Goal: Purchase product/service

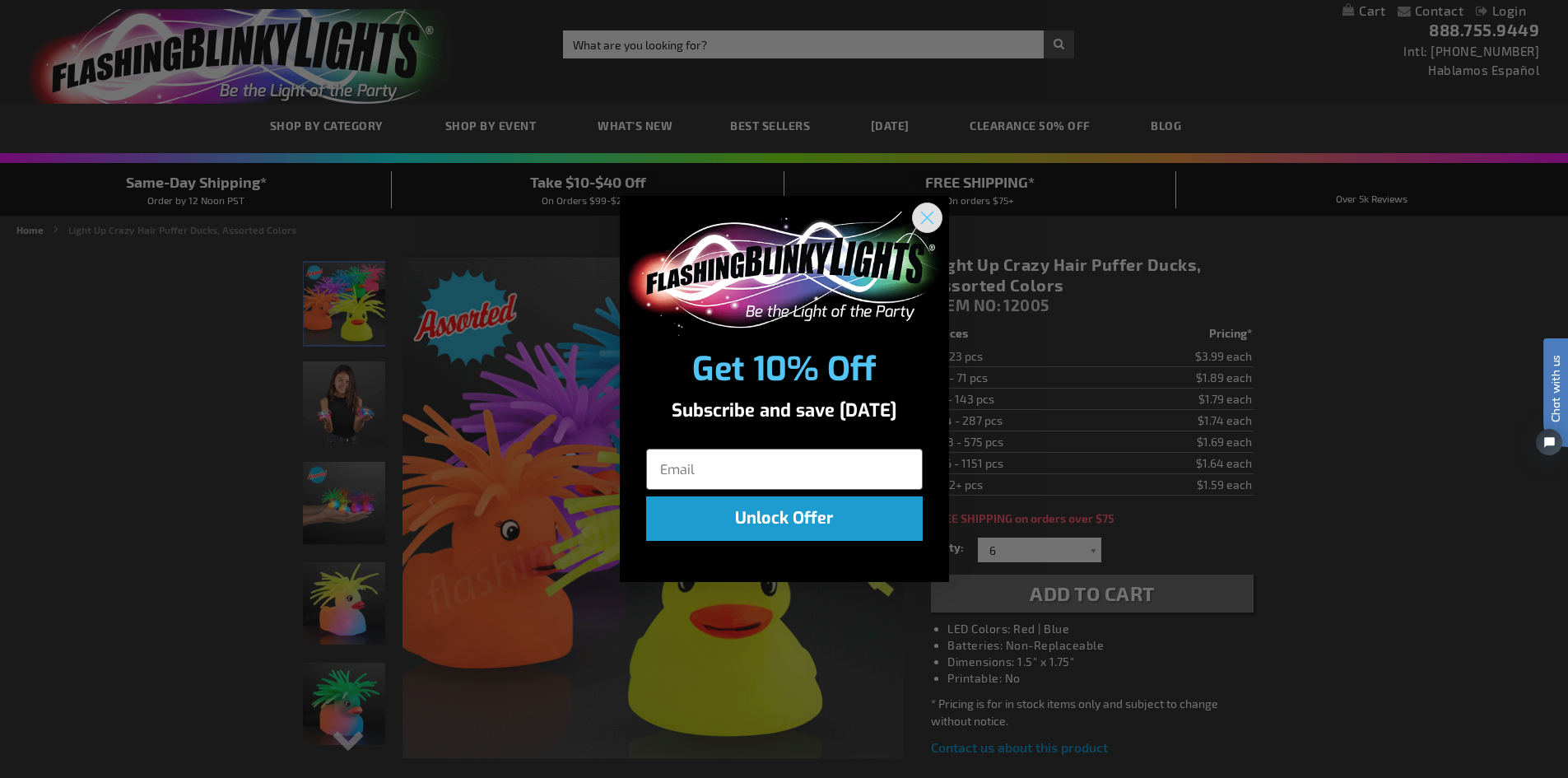
click at [920, 215] on circle "Close dialog" at bounding box center [926, 217] width 28 height 28
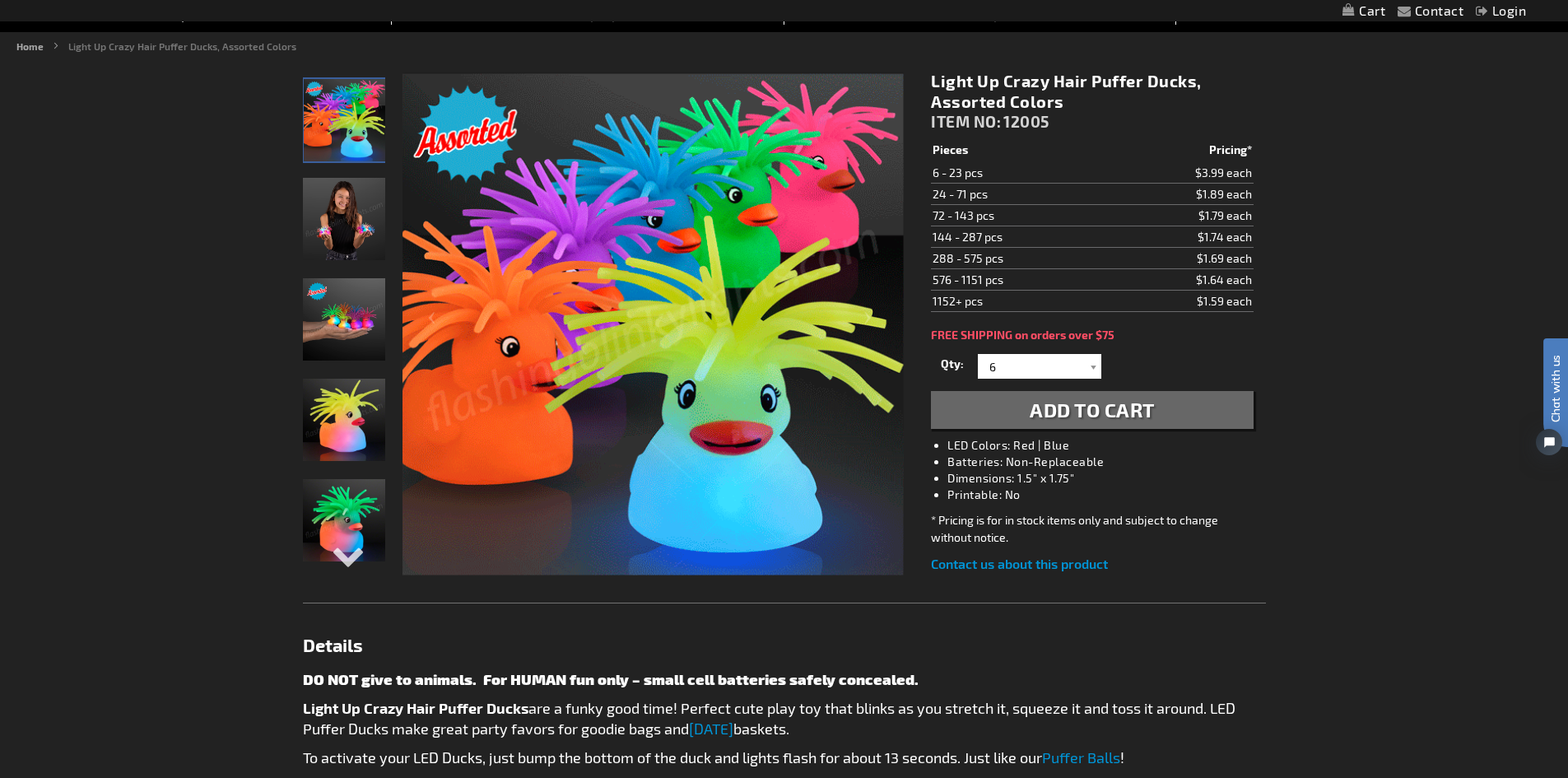
scroll to position [165, 0]
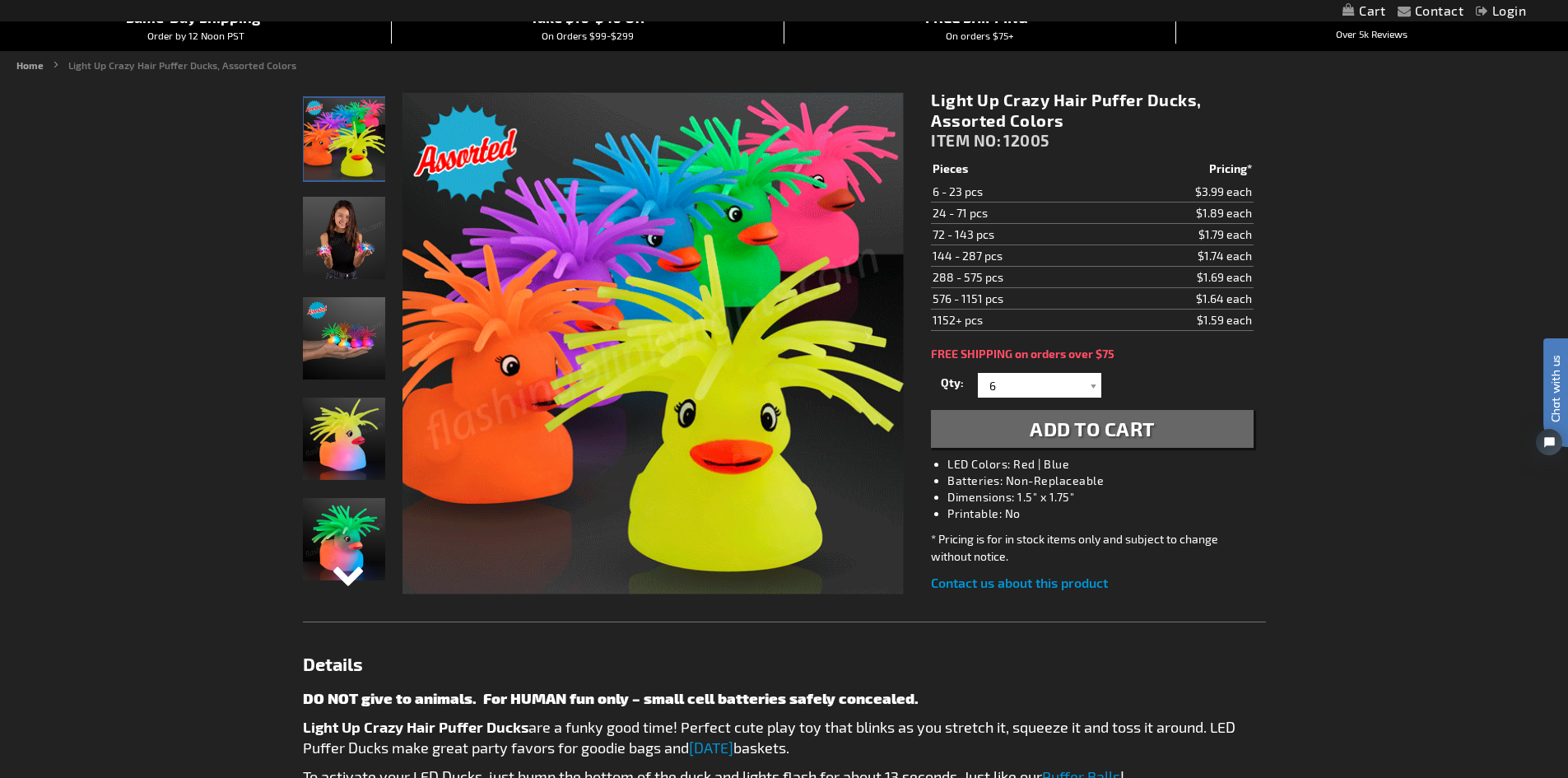
click at [353, 578] on div "Next" at bounding box center [344, 588] width 25 height 36
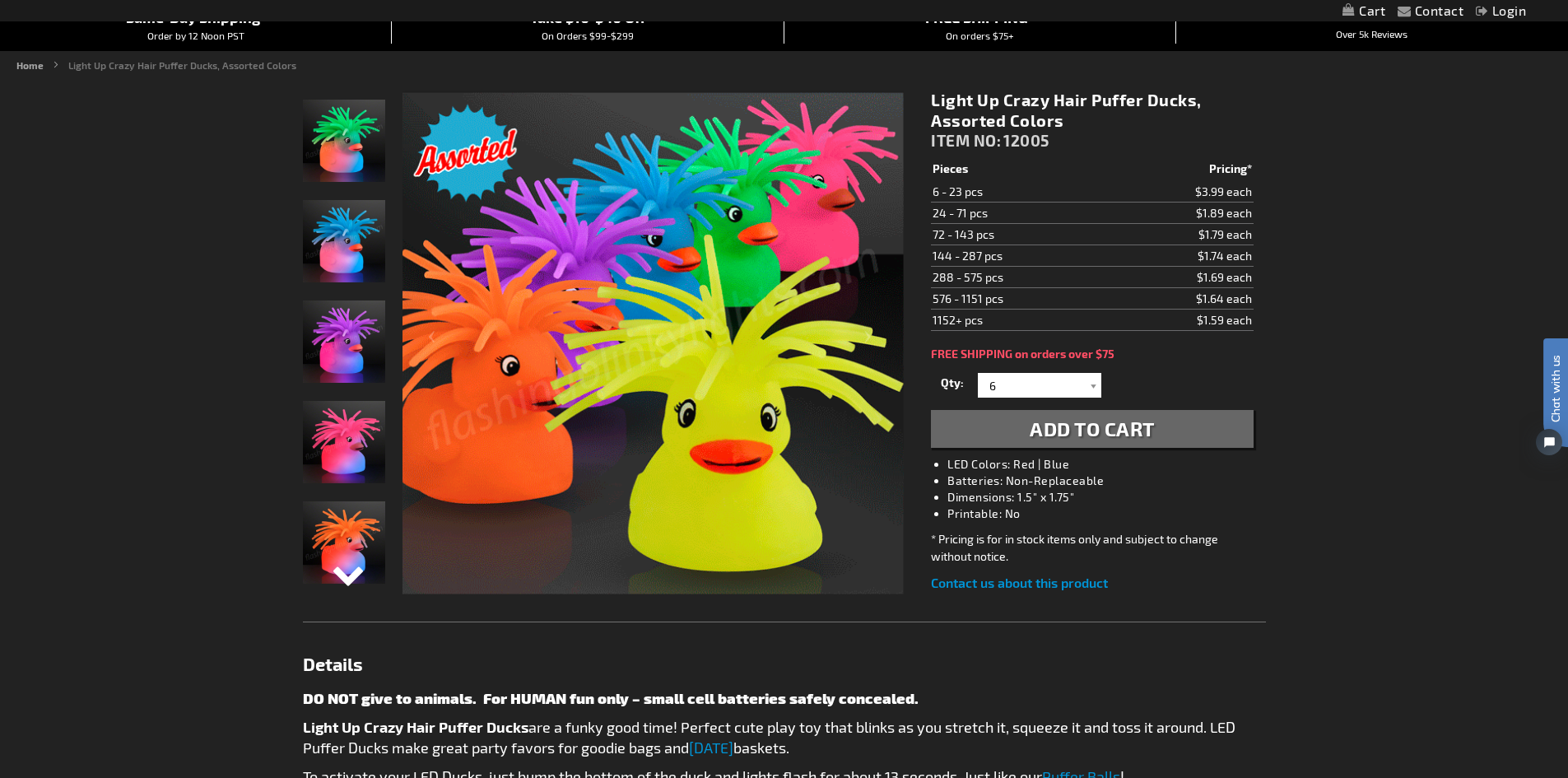
click at [352, 575] on div "Next" at bounding box center [344, 588] width 25 height 36
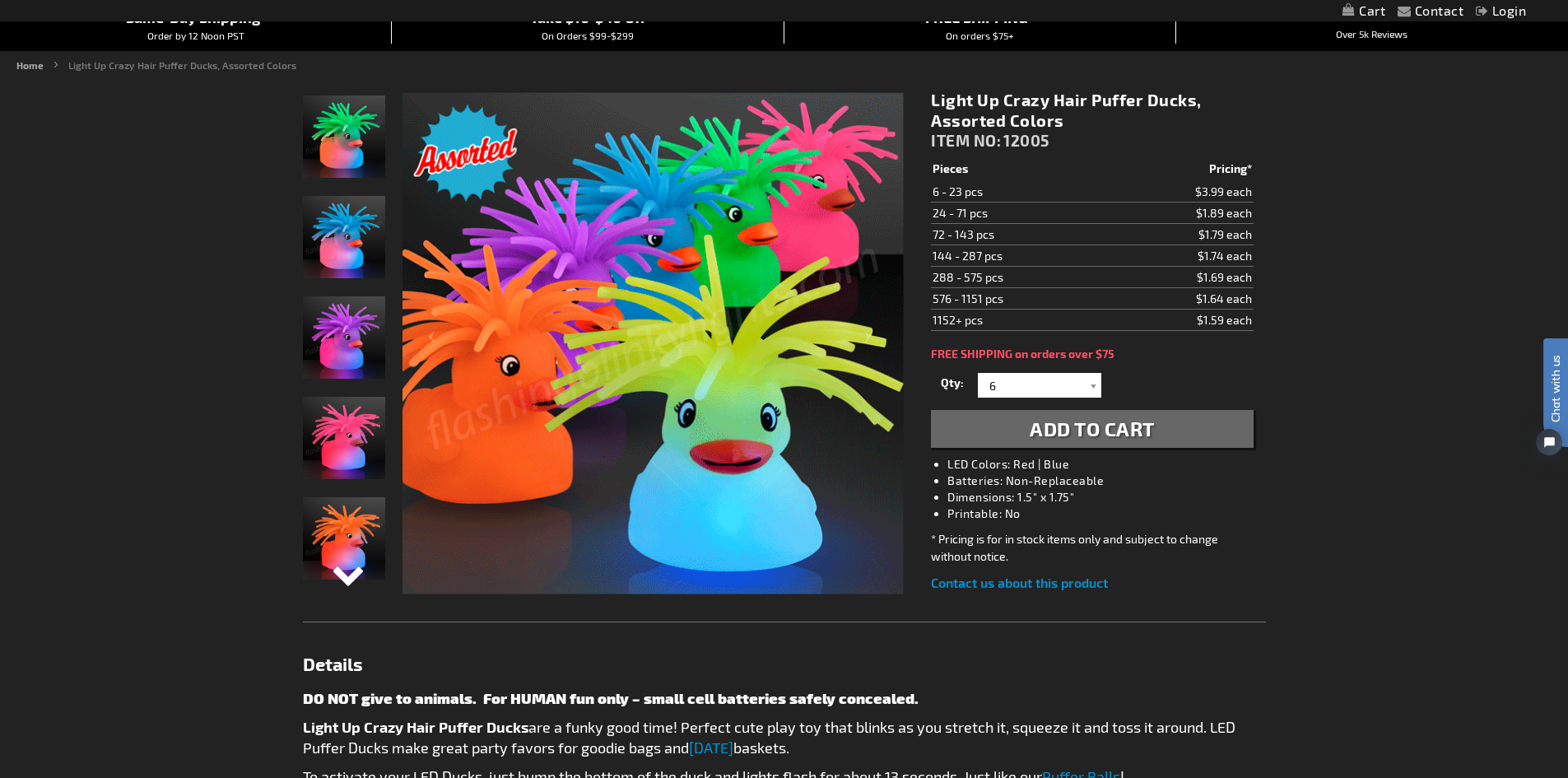
click at [352, 575] on div "Next" at bounding box center [344, 588] width 25 height 36
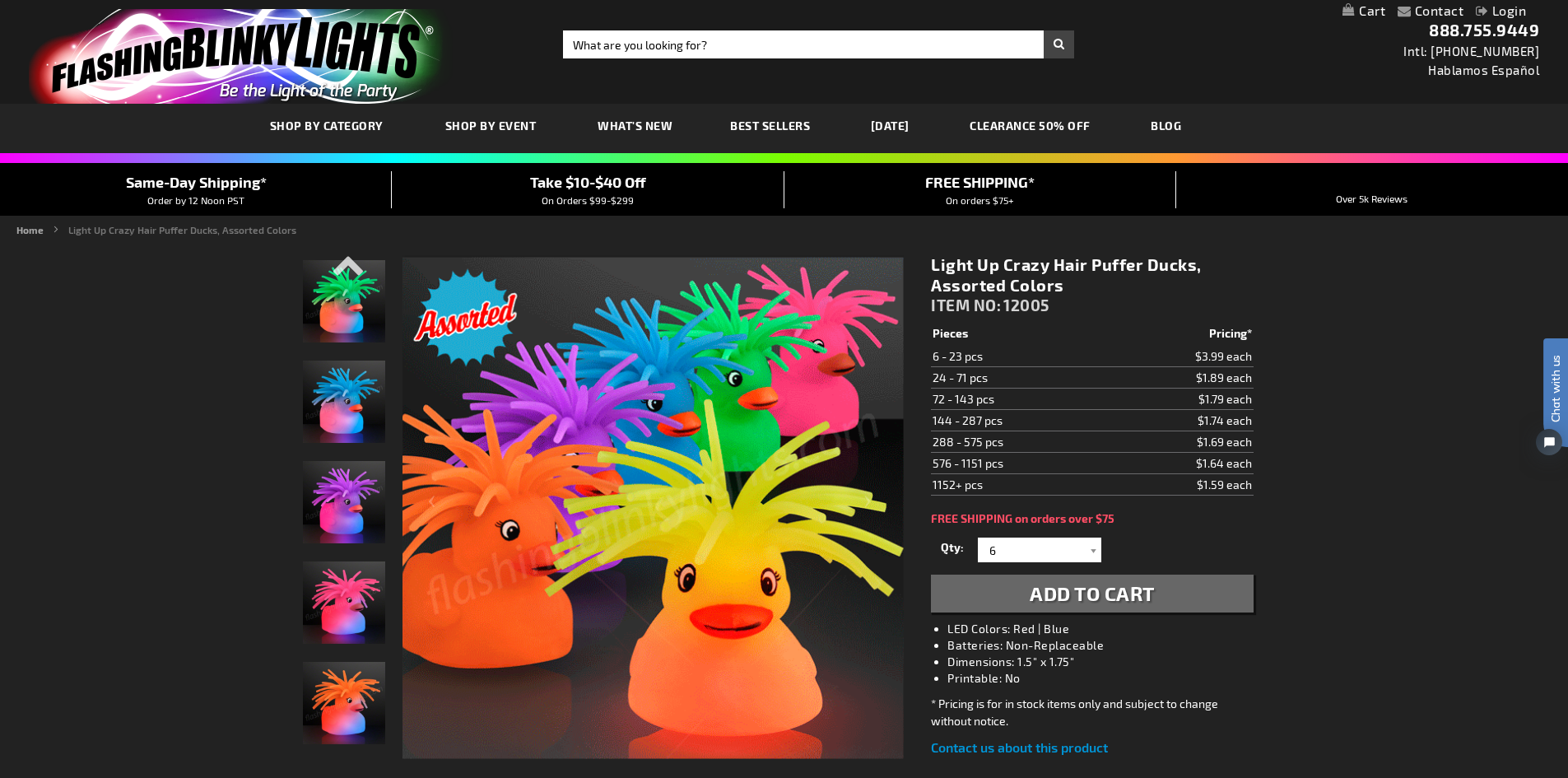
scroll to position [83, 0]
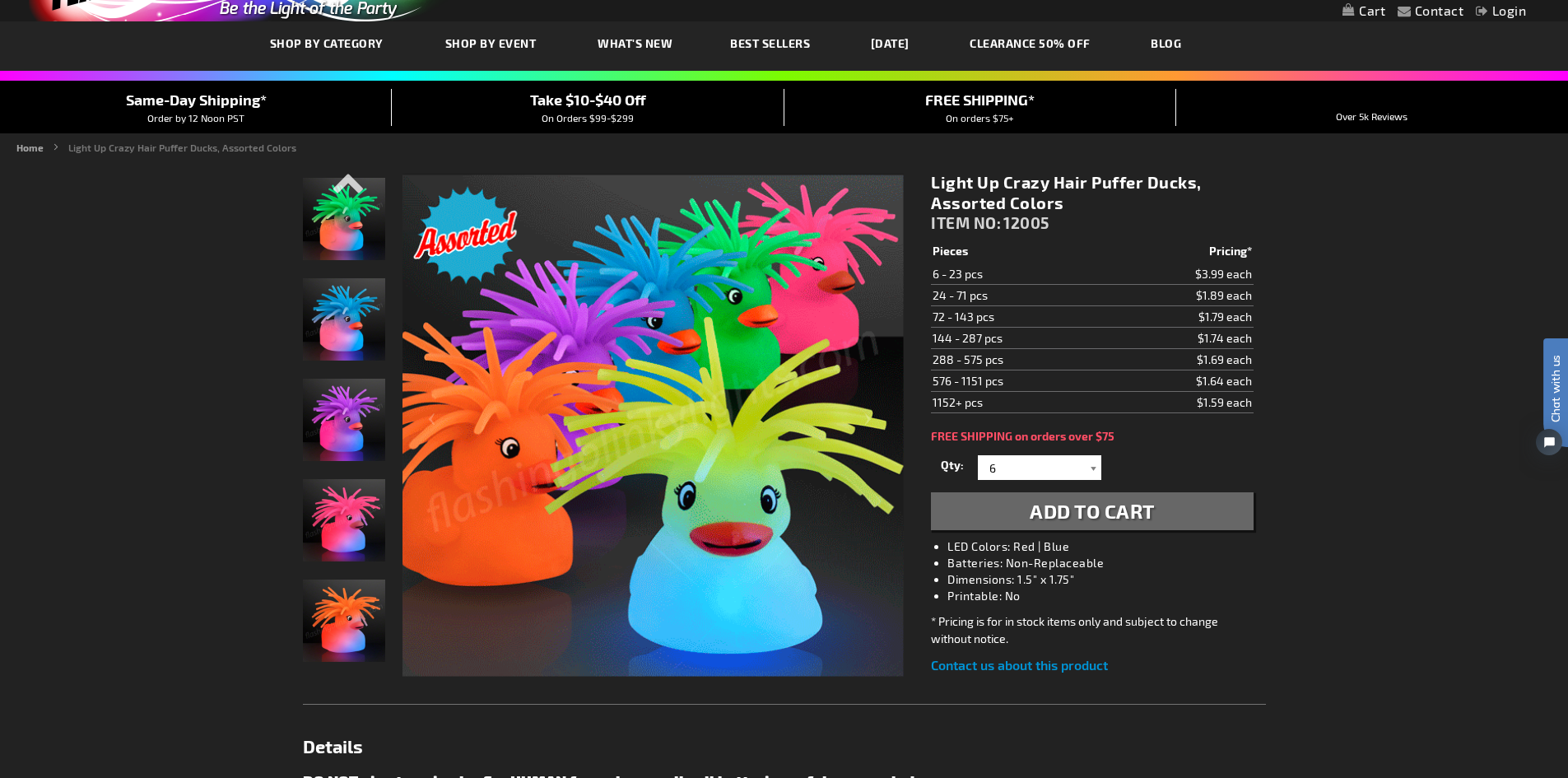
click at [1089, 471] on div at bounding box center [1093, 468] width 17 height 25
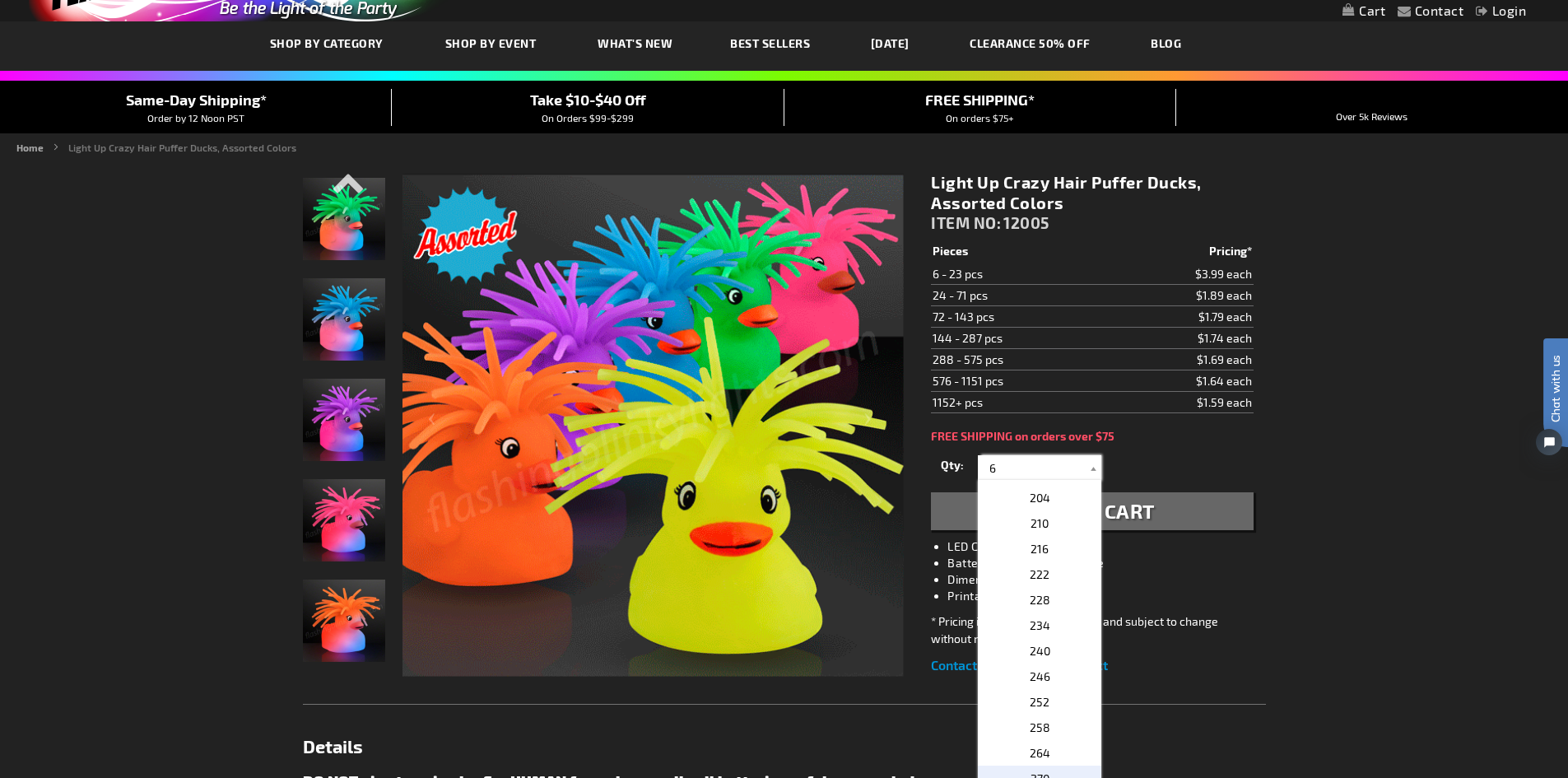
scroll to position [1153, 0]
click at [1287, 430] on div "Contact Compare Products Login Skip to Content My Cart My Cart Close You have n…" at bounding box center [784, 652] width 1568 height 1469
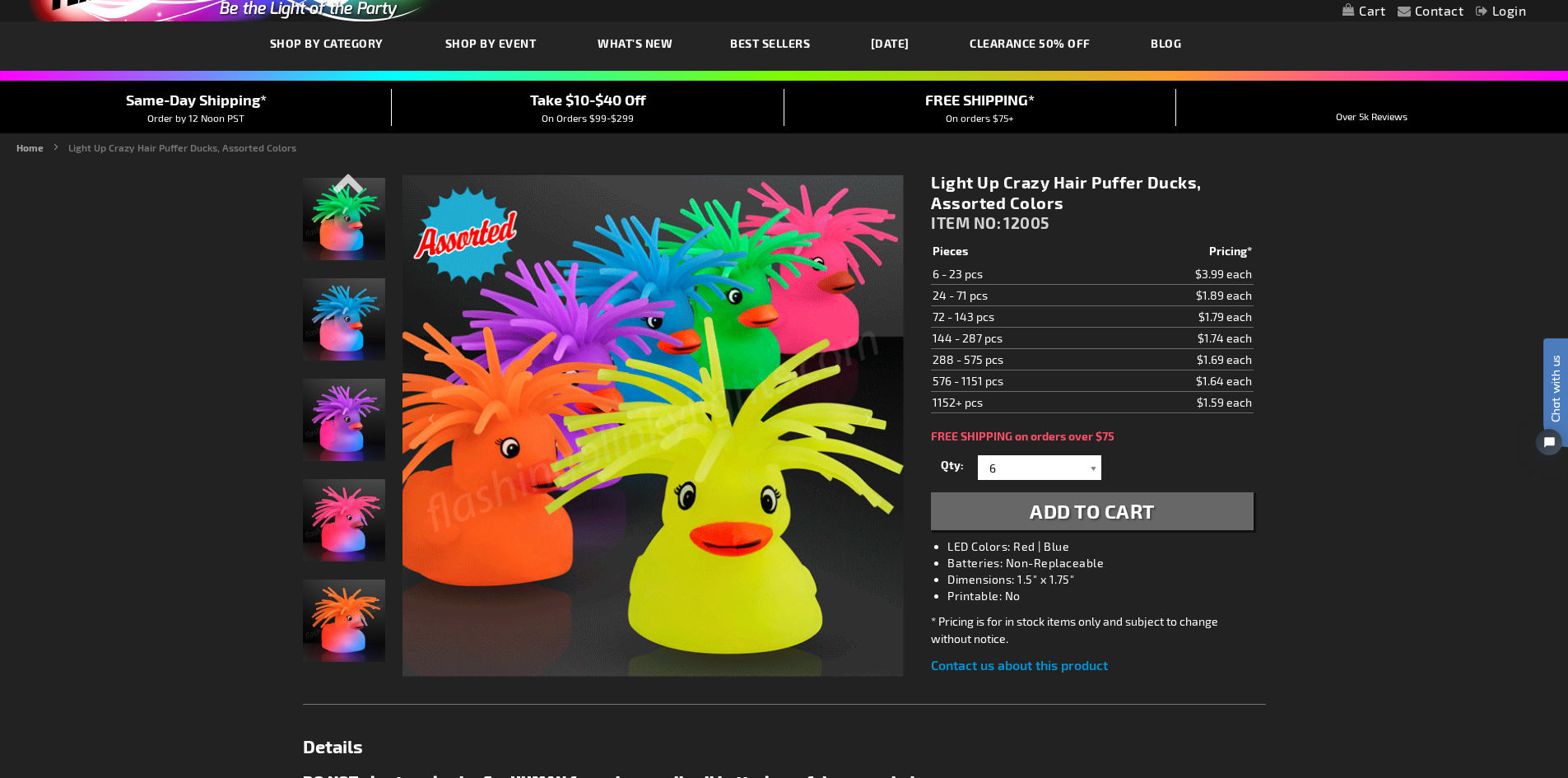
click at [1087, 467] on div at bounding box center [1093, 468] width 17 height 25
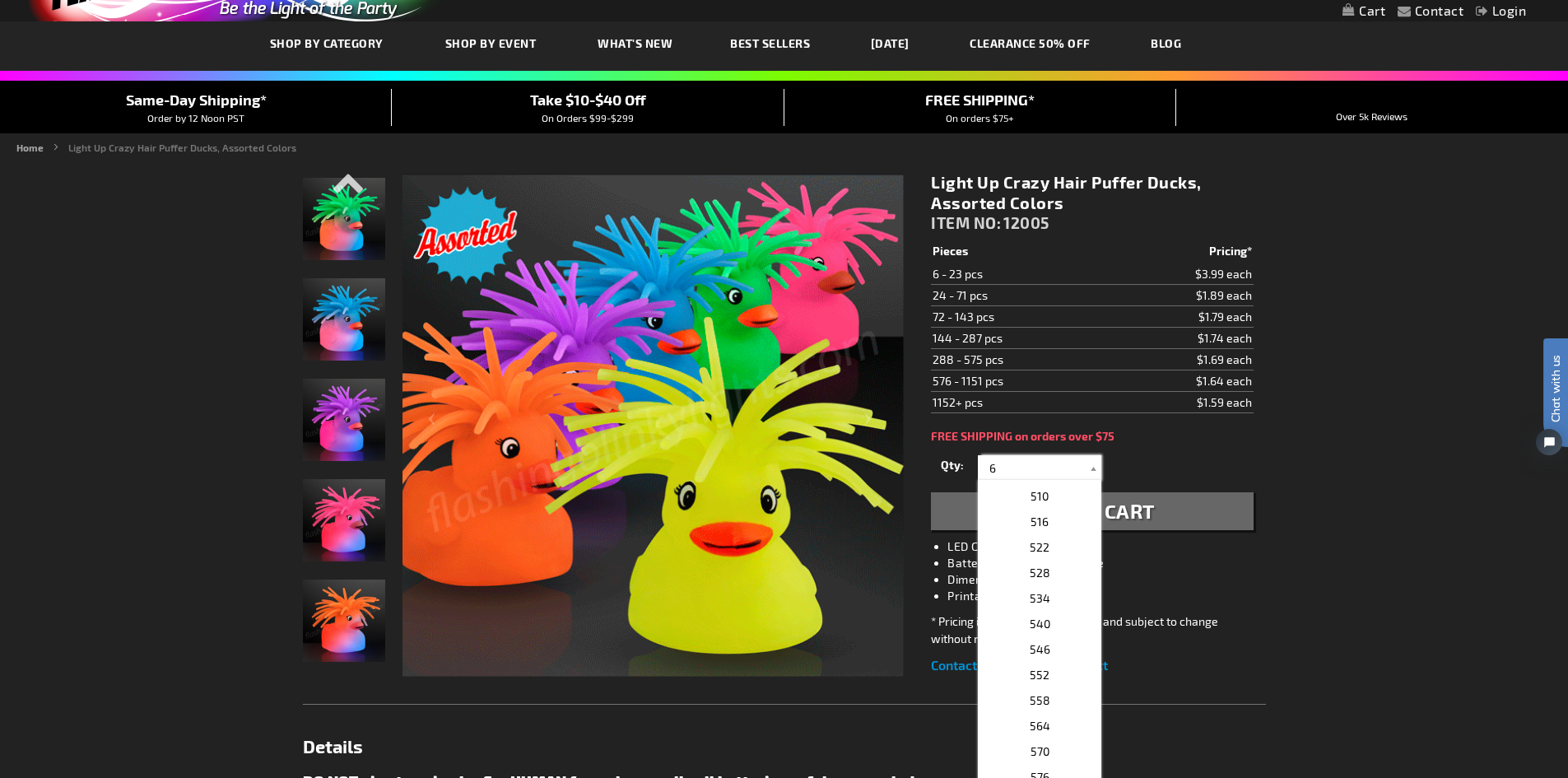
scroll to position [2224, 0]
click at [1047, 697] on p "576" at bounding box center [1039, 694] width 124 height 26
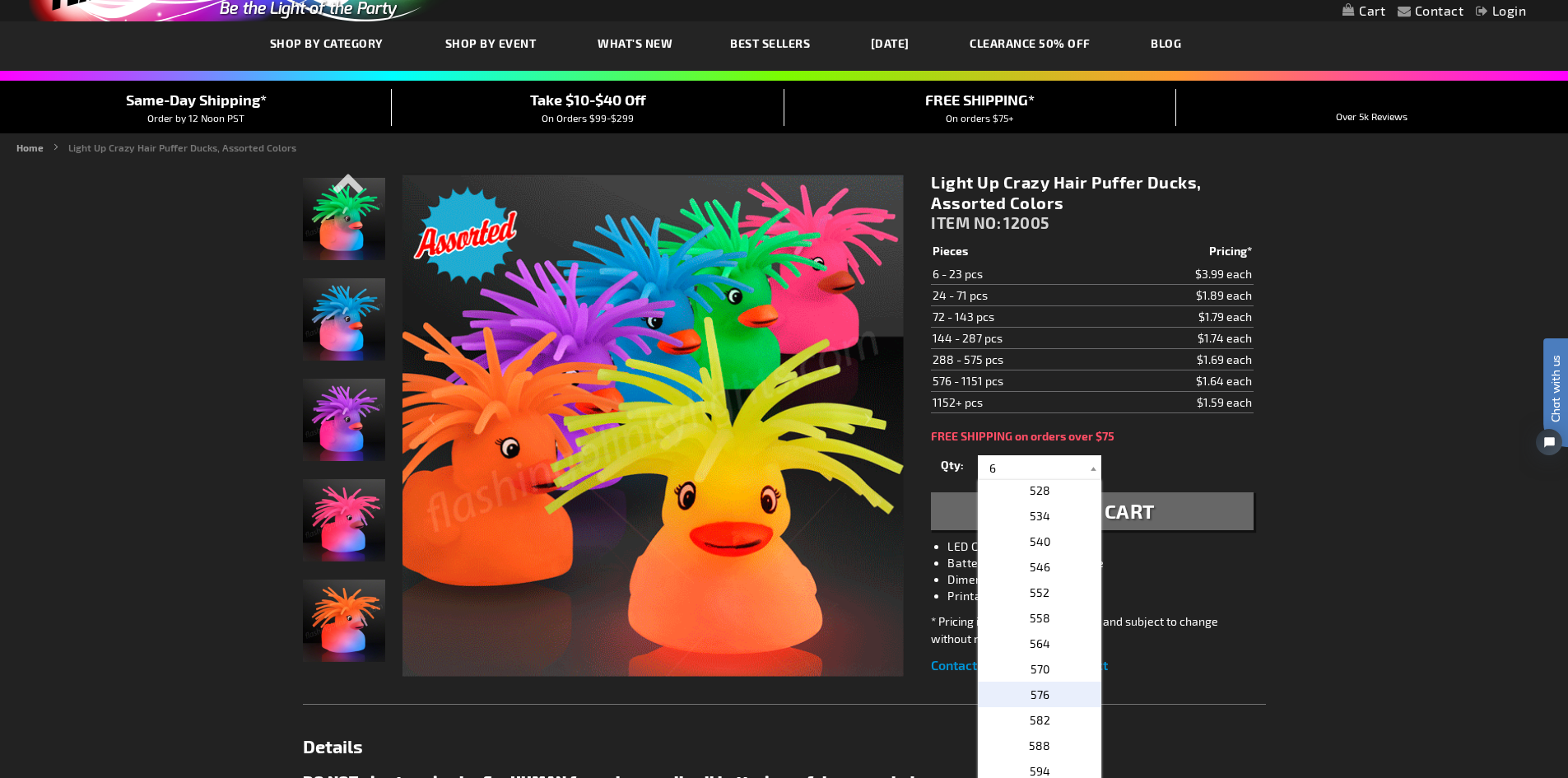
type input "576"
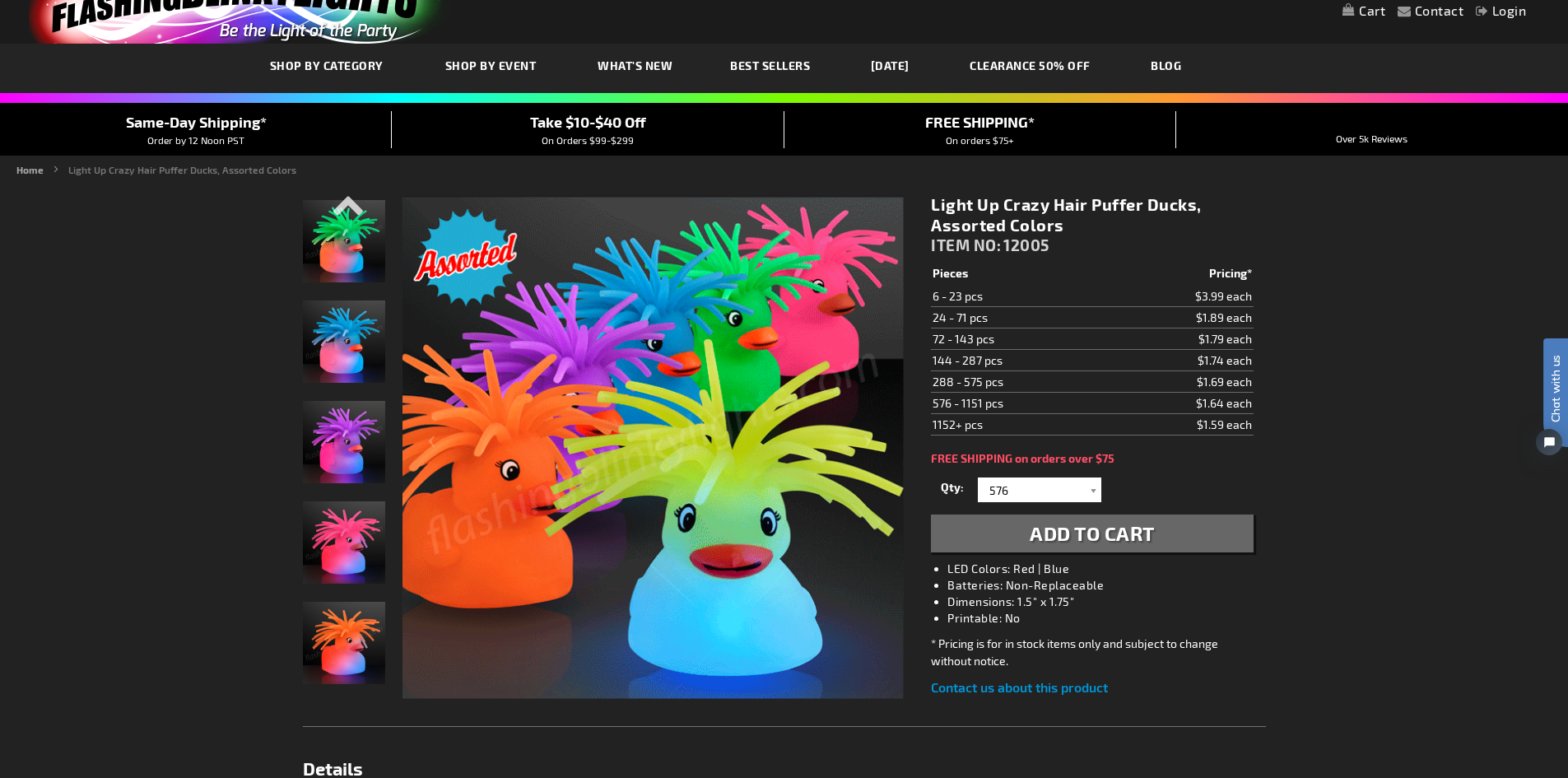
scroll to position [0, 0]
